Goal: Find specific page/section: Find specific page/section

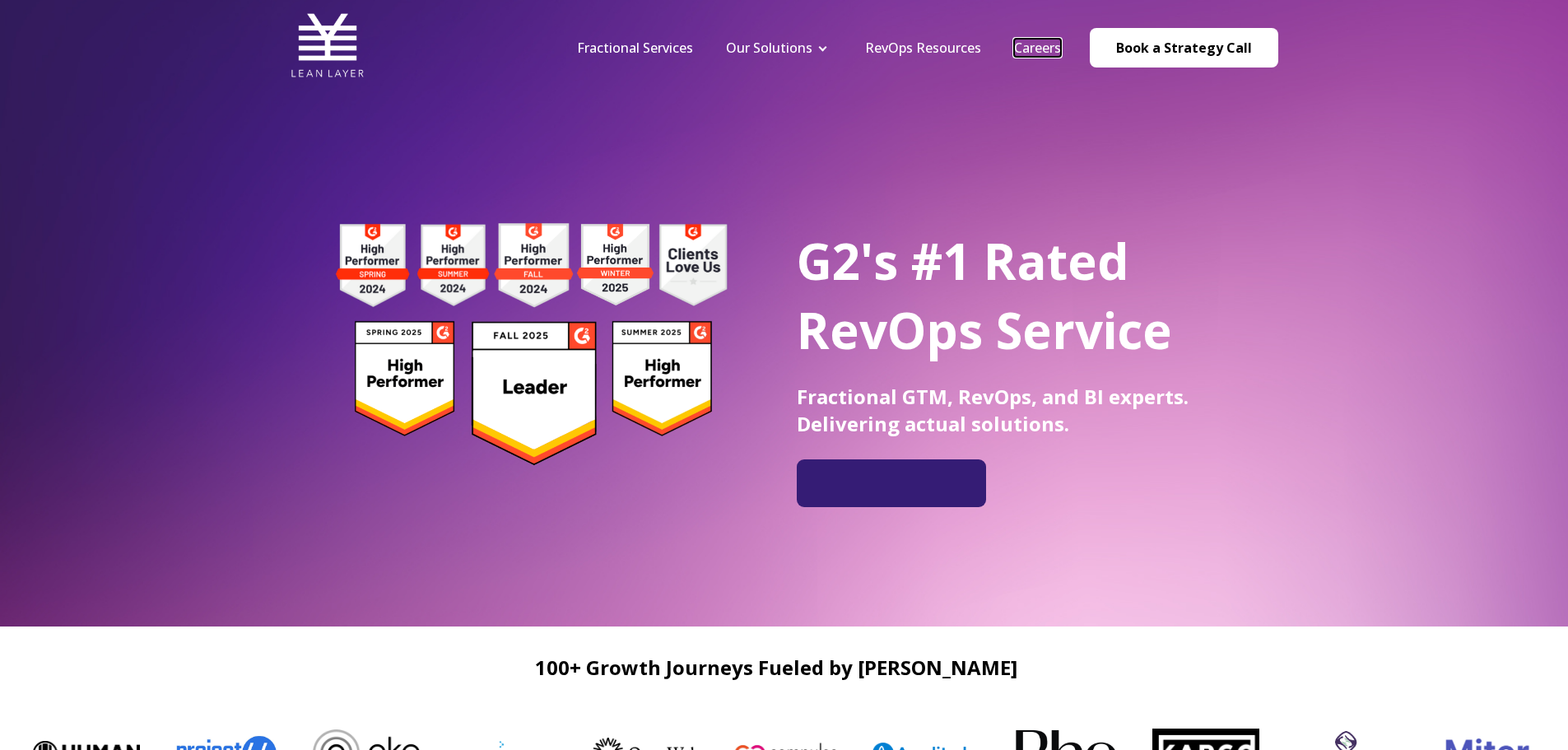
click at [1048, 56] on link "Careers" at bounding box center [1037, 48] width 47 height 18
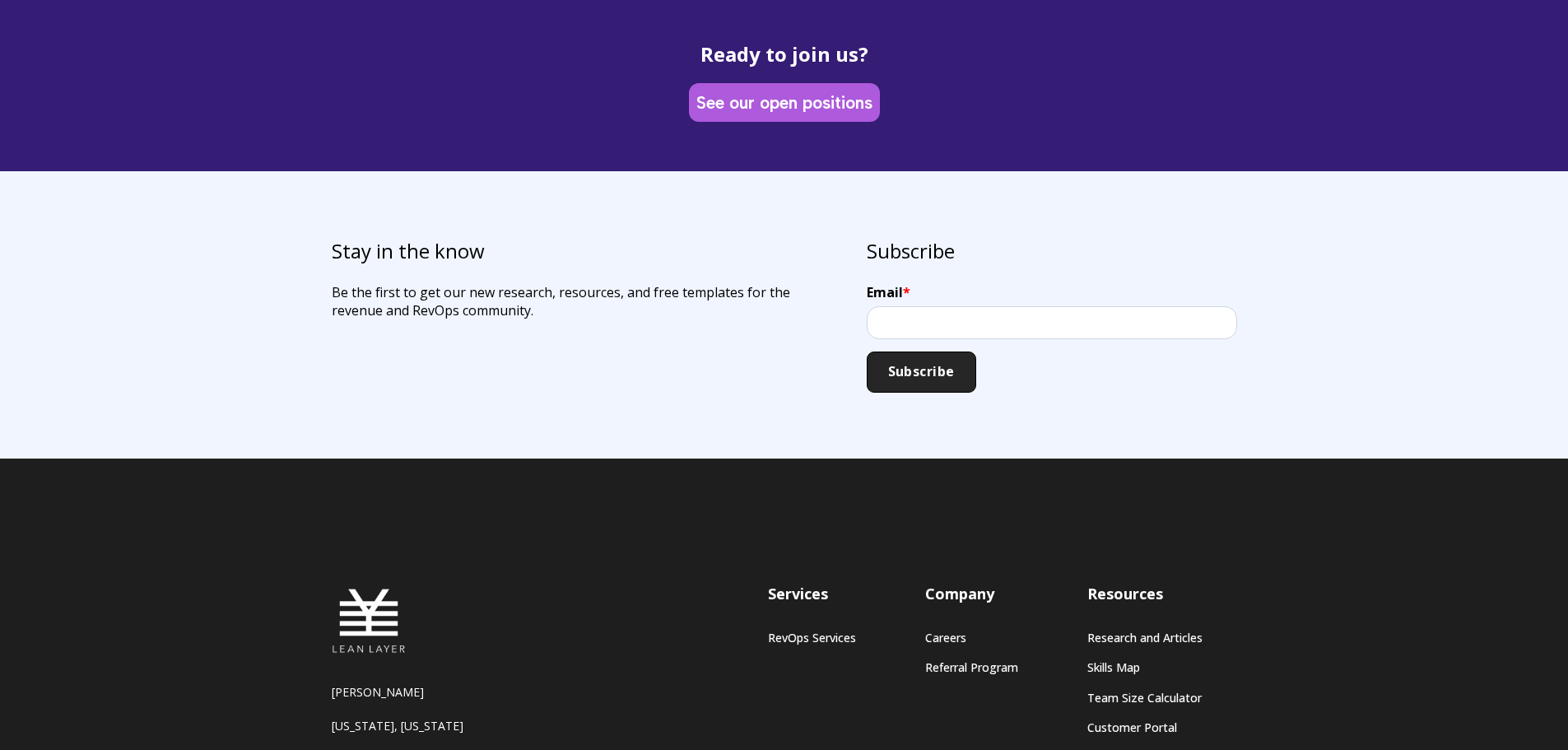
scroll to position [4692, 0]
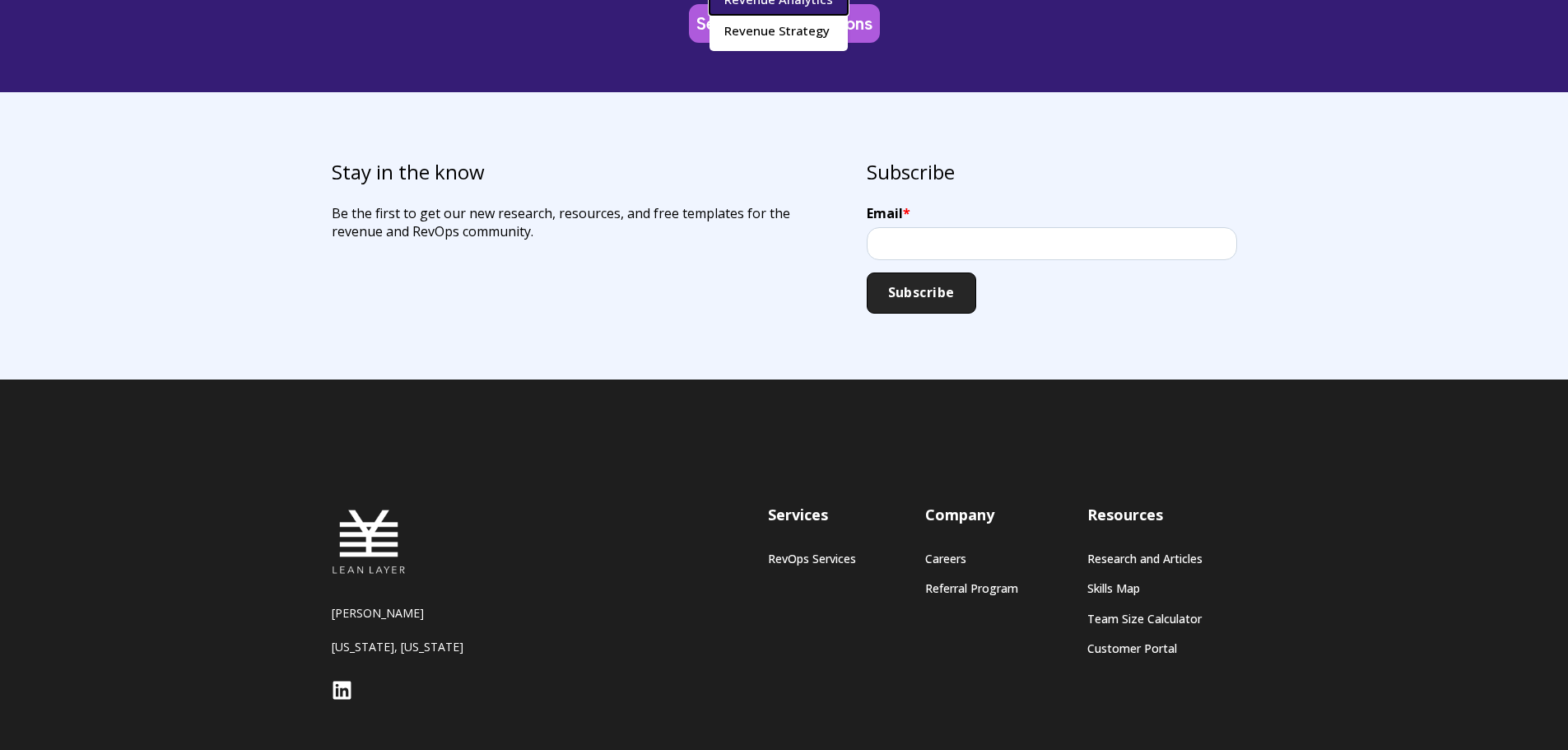
click at [813, 11] on link "Revenue Analytics" at bounding box center [778, -1] width 139 height 31
